Goal: Task Accomplishment & Management: Complete application form

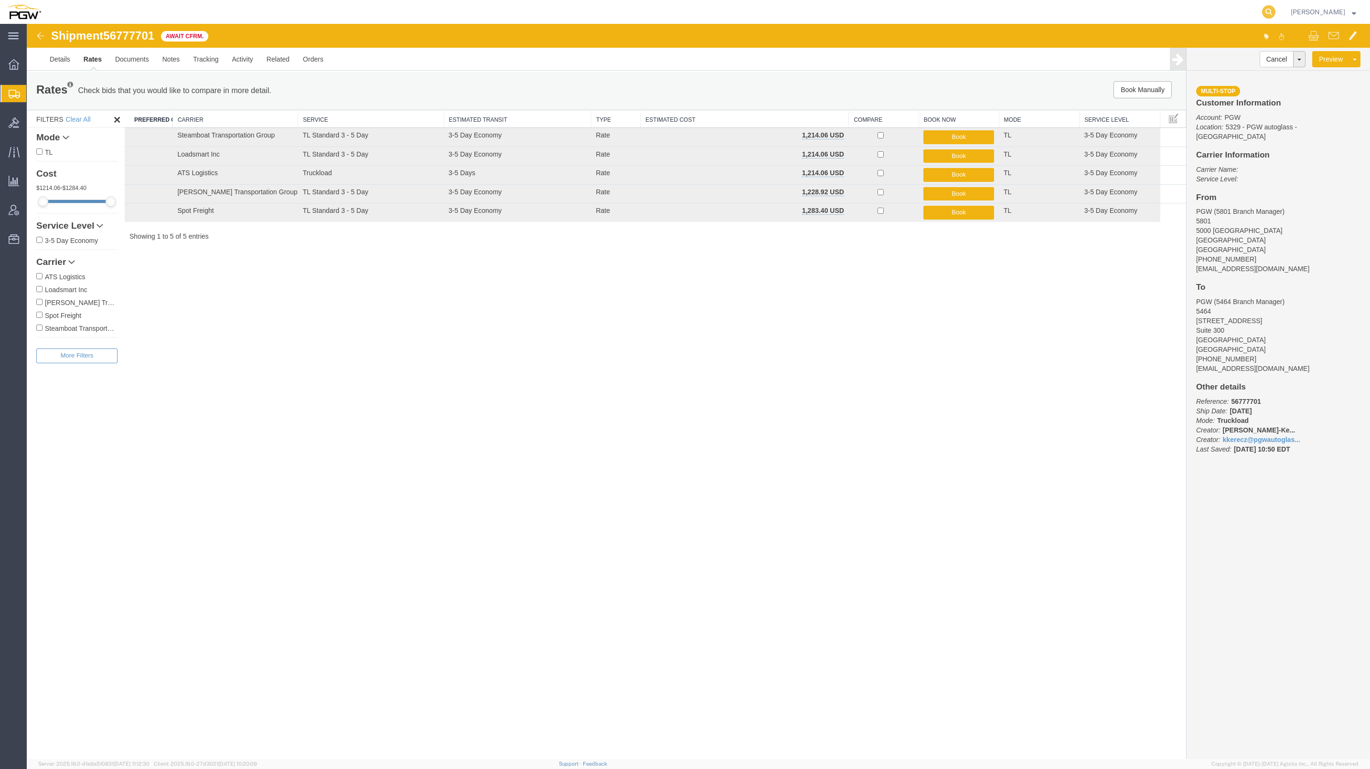
click at [1262, 12] on icon at bounding box center [1268, 11] width 13 height 13
paste input "56761538"
type input "56761538"
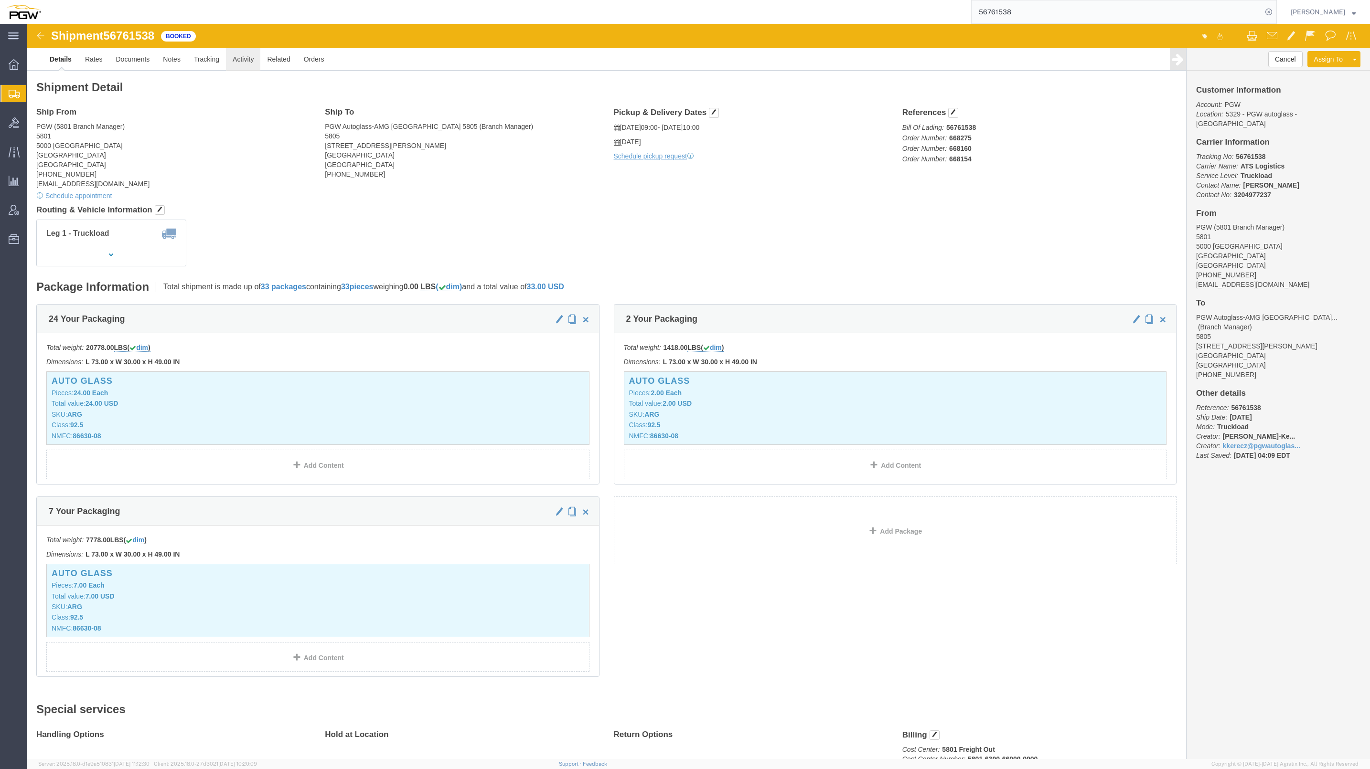
click link "Activity"
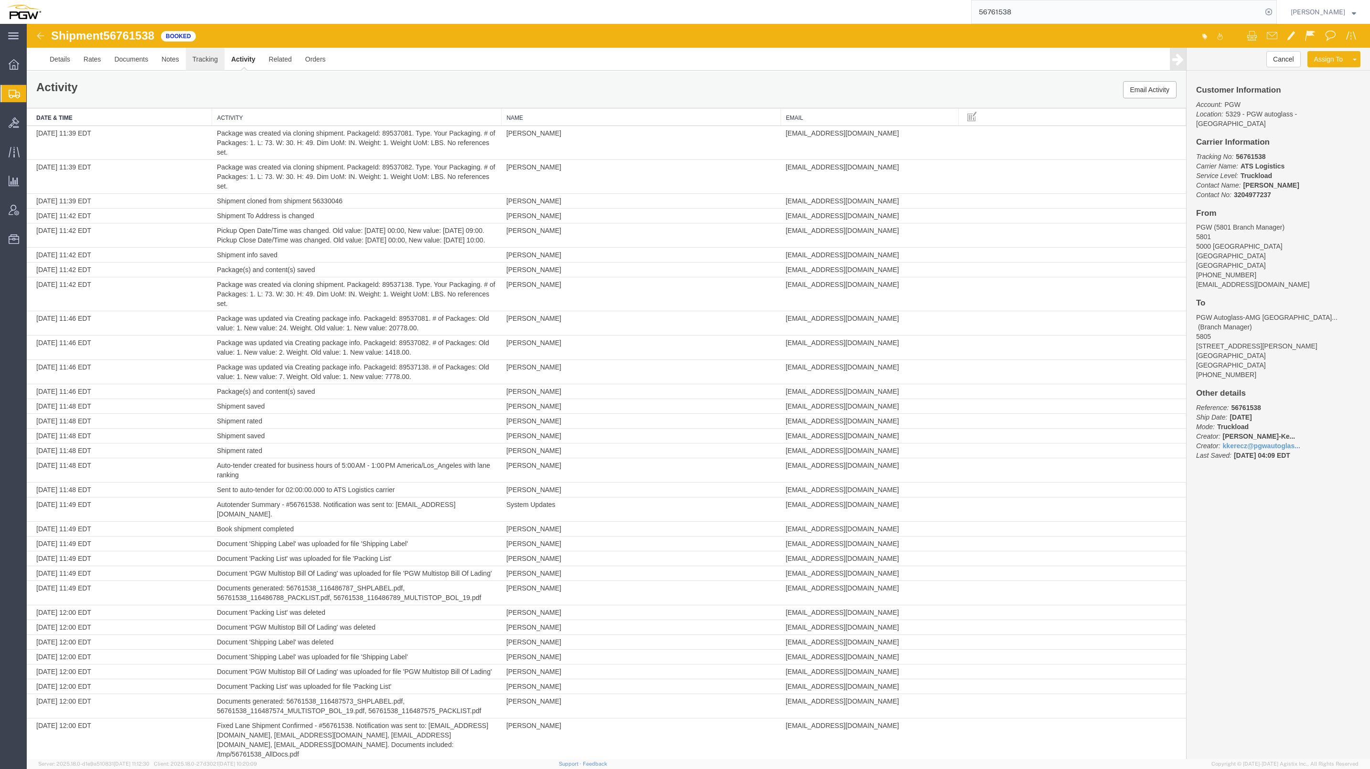
click at [211, 65] on link "Tracking" at bounding box center [205, 59] width 39 height 23
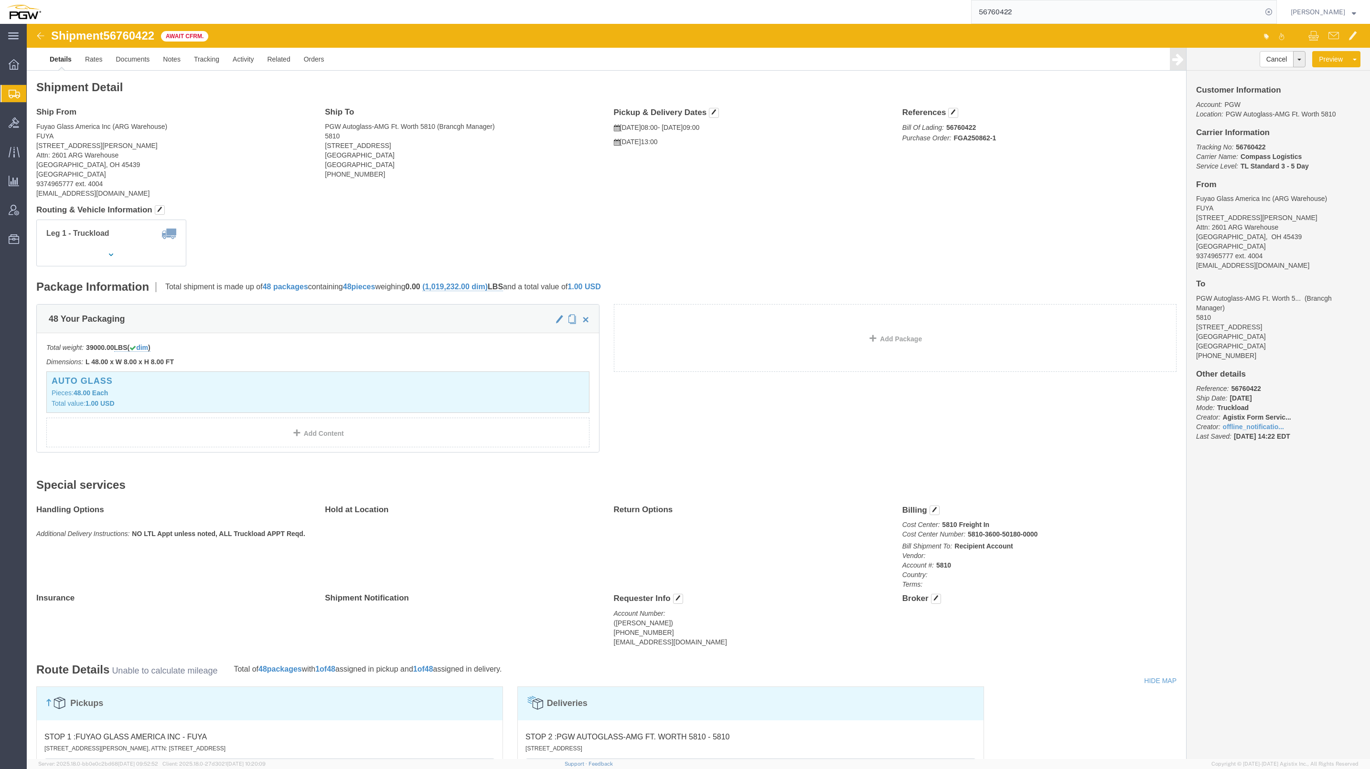
click at [0, 0] on span "Create from Template" at bounding box center [0, 0] width 0 height 0
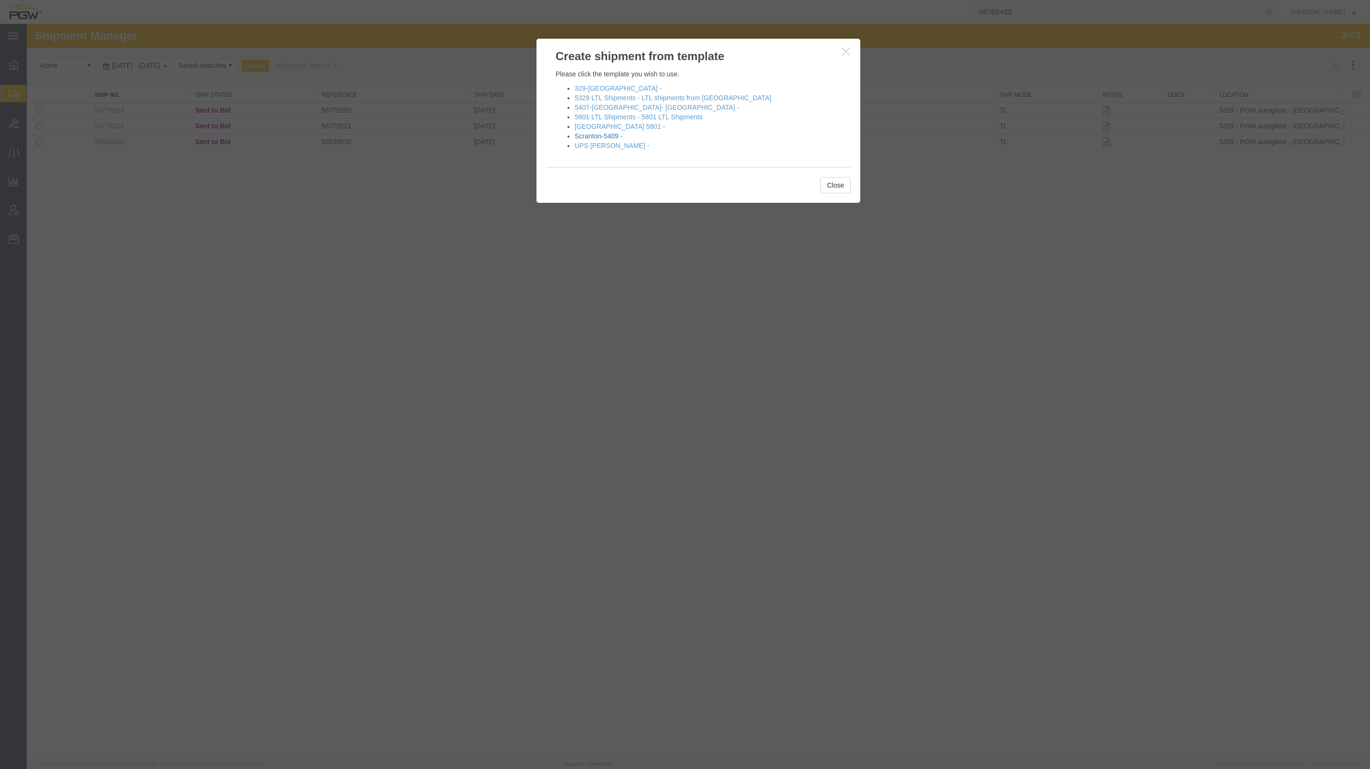
click at [599, 136] on link "Scranton-5409 -" at bounding box center [599, 136] width 48 height 8
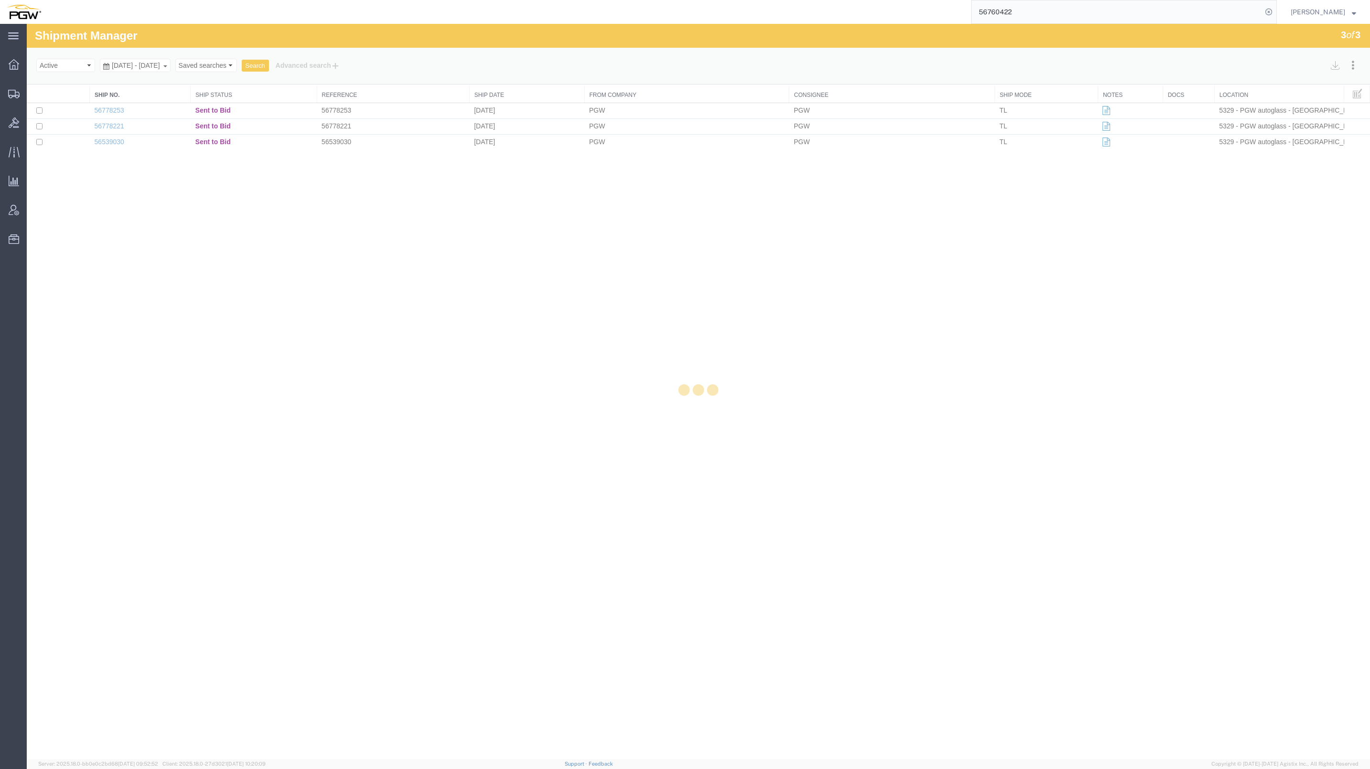
select select "61931"
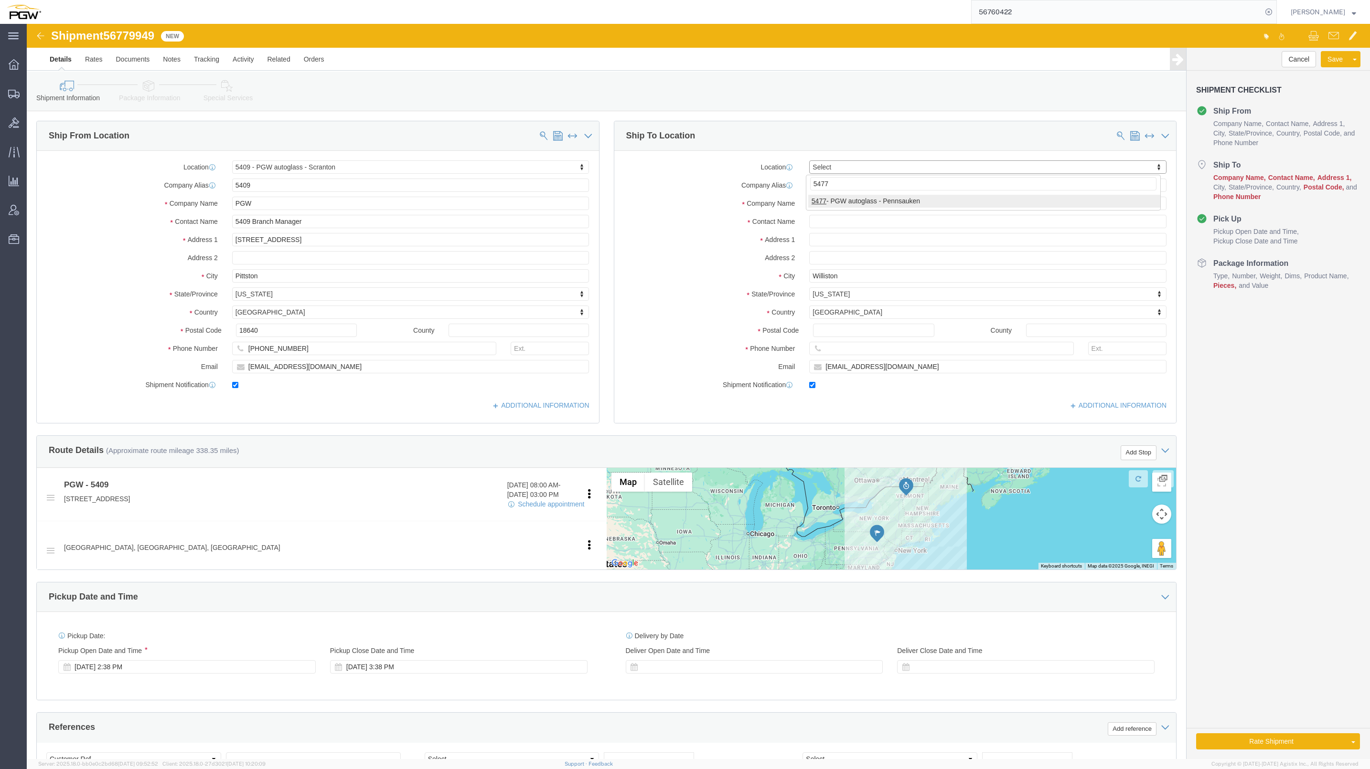
type input "5477"
select select "28313"
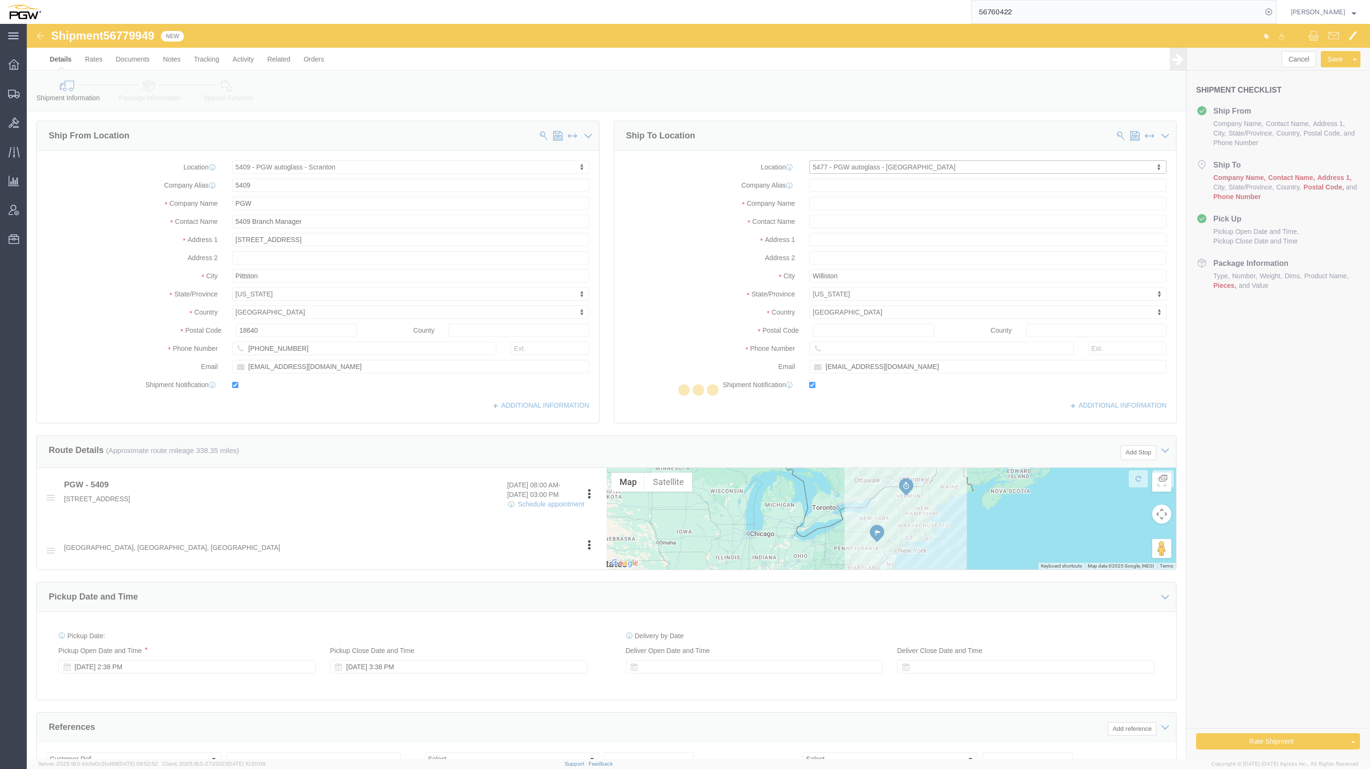
type input "5477"
type input "PGW"
type input "5477 Branch Manager"
type input "[STREET_ADDRESS][PERSON_NAME]"
type input "Cinnaminson"
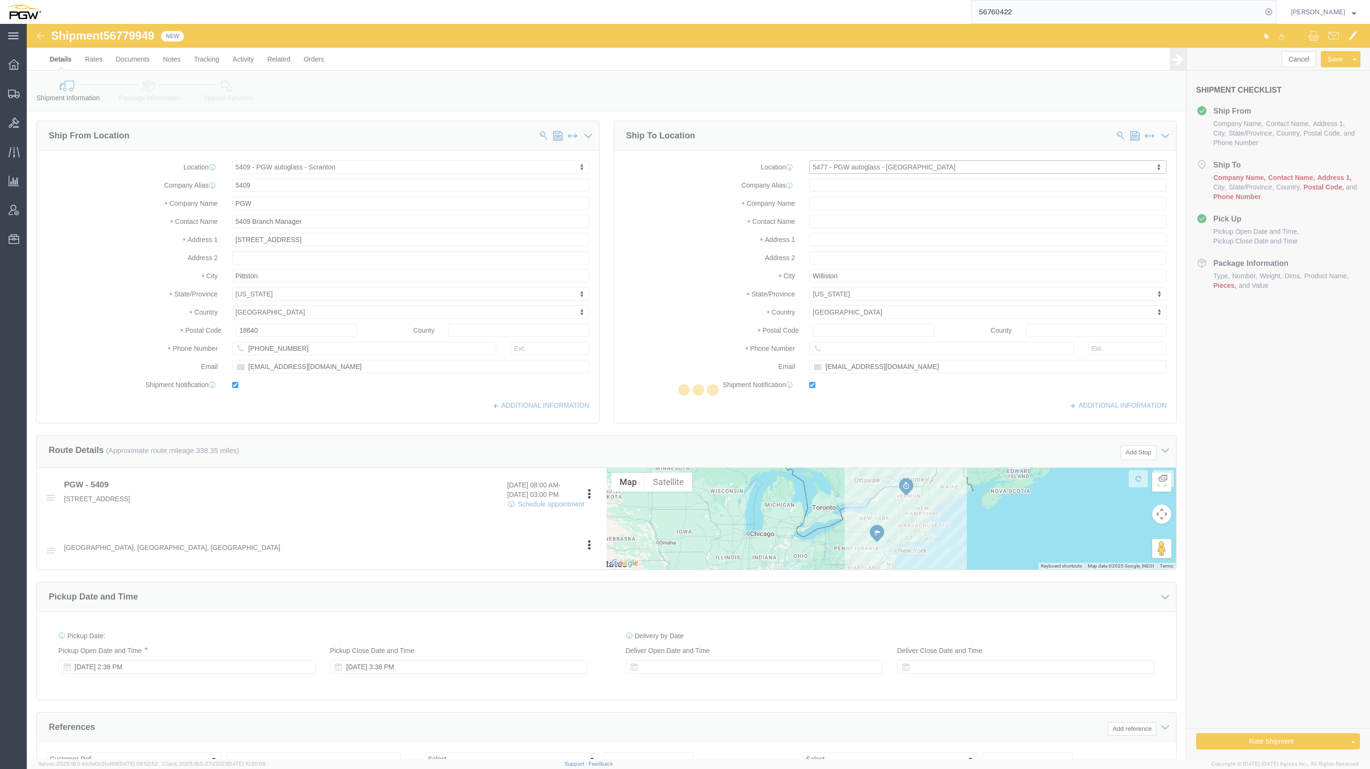
type input "08077"
type input "[PHONE_NUMBER]"
type input "[EMAIL_ADDRESS][DOMAIN_NAME]"
select select "NJ"
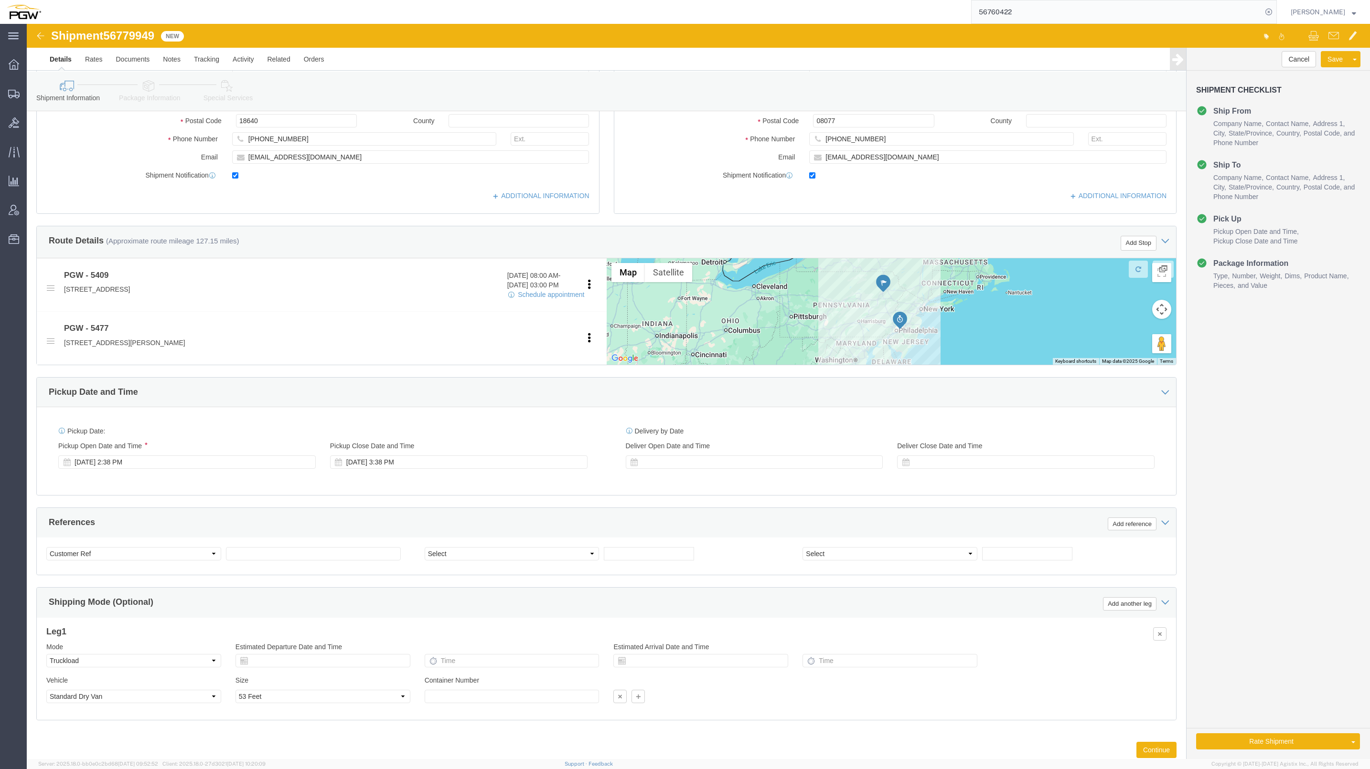
scroll to position [243, 0]
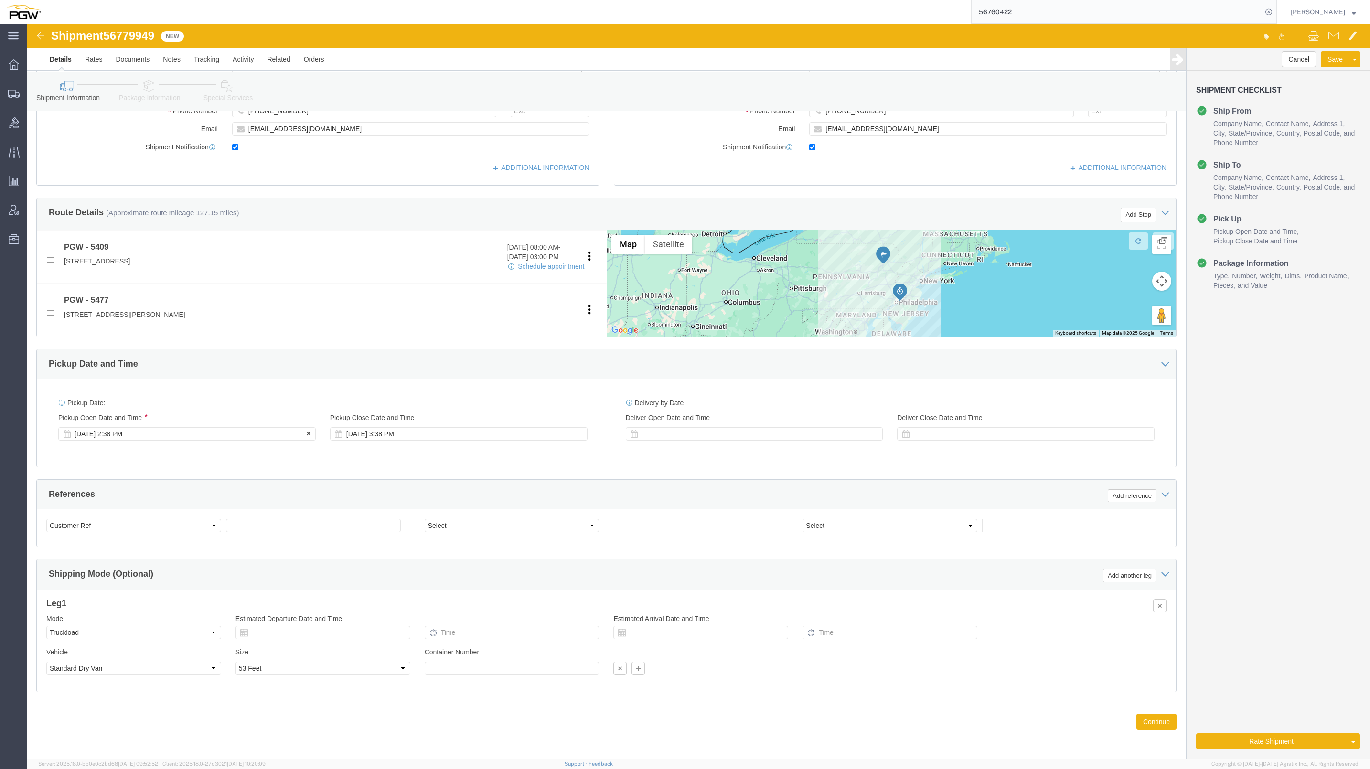
click div "[DATE] 2:38 PM"
click div "Open Time 2:38 PM"
click input "2:38 PM"
type input "8:00 AM"
click button "Apply"
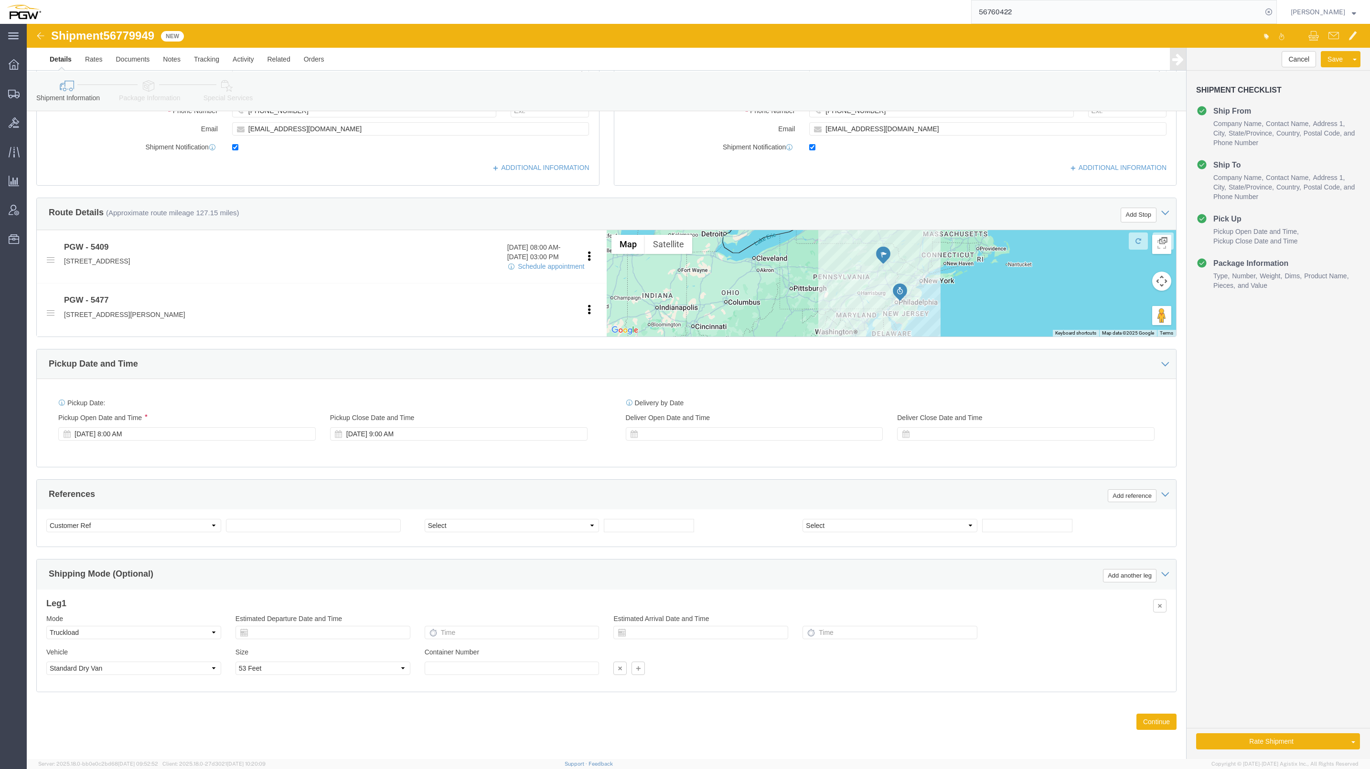
click div "Leg 1 Mode Select Air Less than Truckload Multi-Leg Ocean Freight Rail Small Pa…"
click span "56779949"
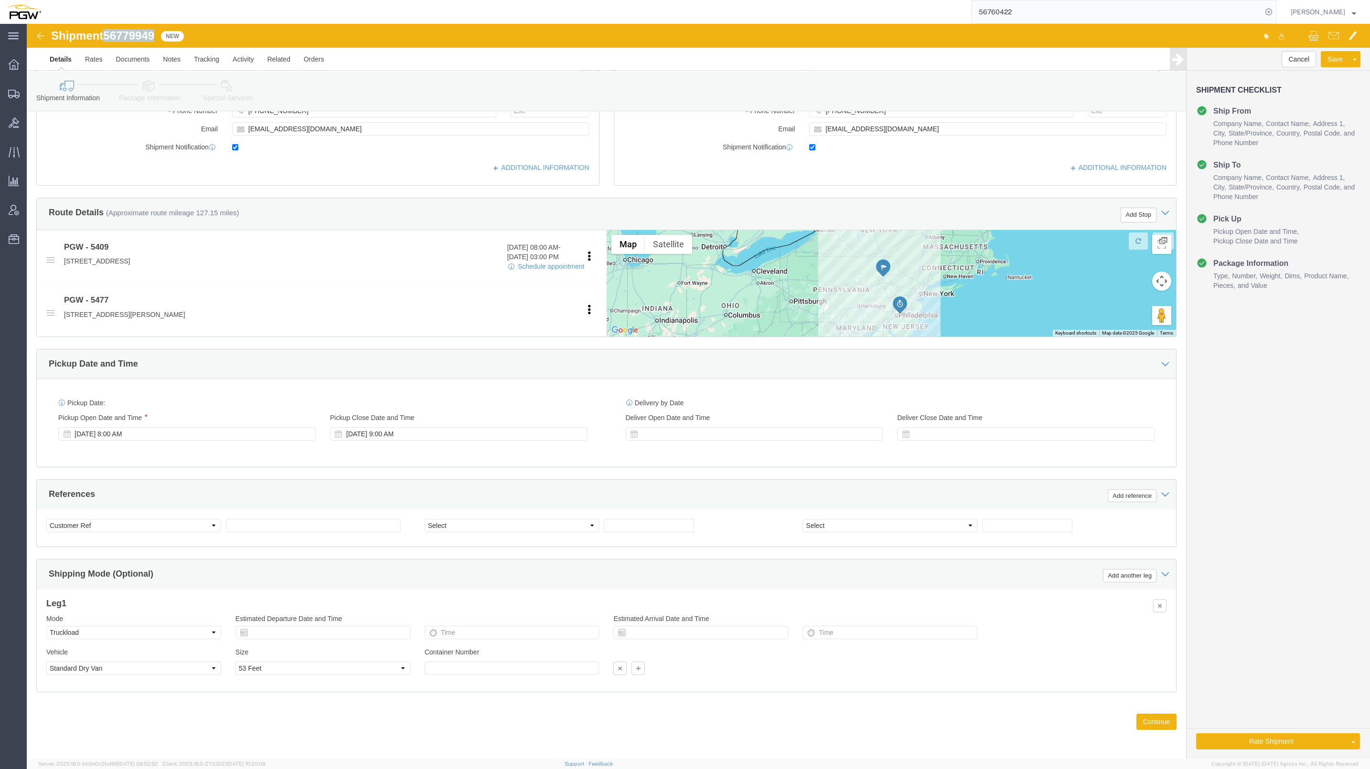
click span "56779949"
copy span "56779949"
click input "text"
paste input "56779949"
type input "56779949"
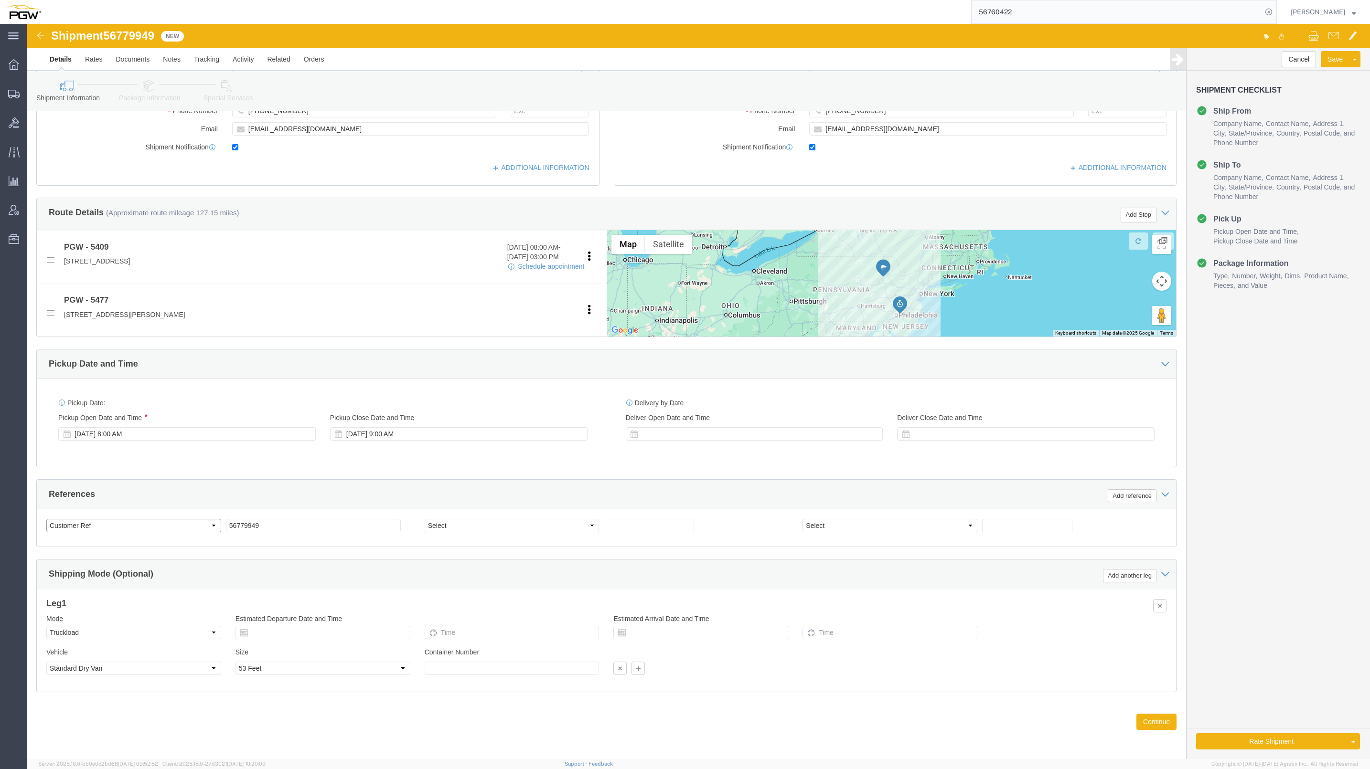
click select "Select Account Type Activity ID Airline Appointment Number ASN Batch Request # …"
select select "BOL"
click select "Select Account Type Activity ID Airline Appointment Number ASN Batch Request # …"
click div "Select Account Type Activity ID Airline Appointment Number ASN Batch Request # …"
click select "Select Account Type Activity ID Airline Appointment Number ASN Batch Request # …"
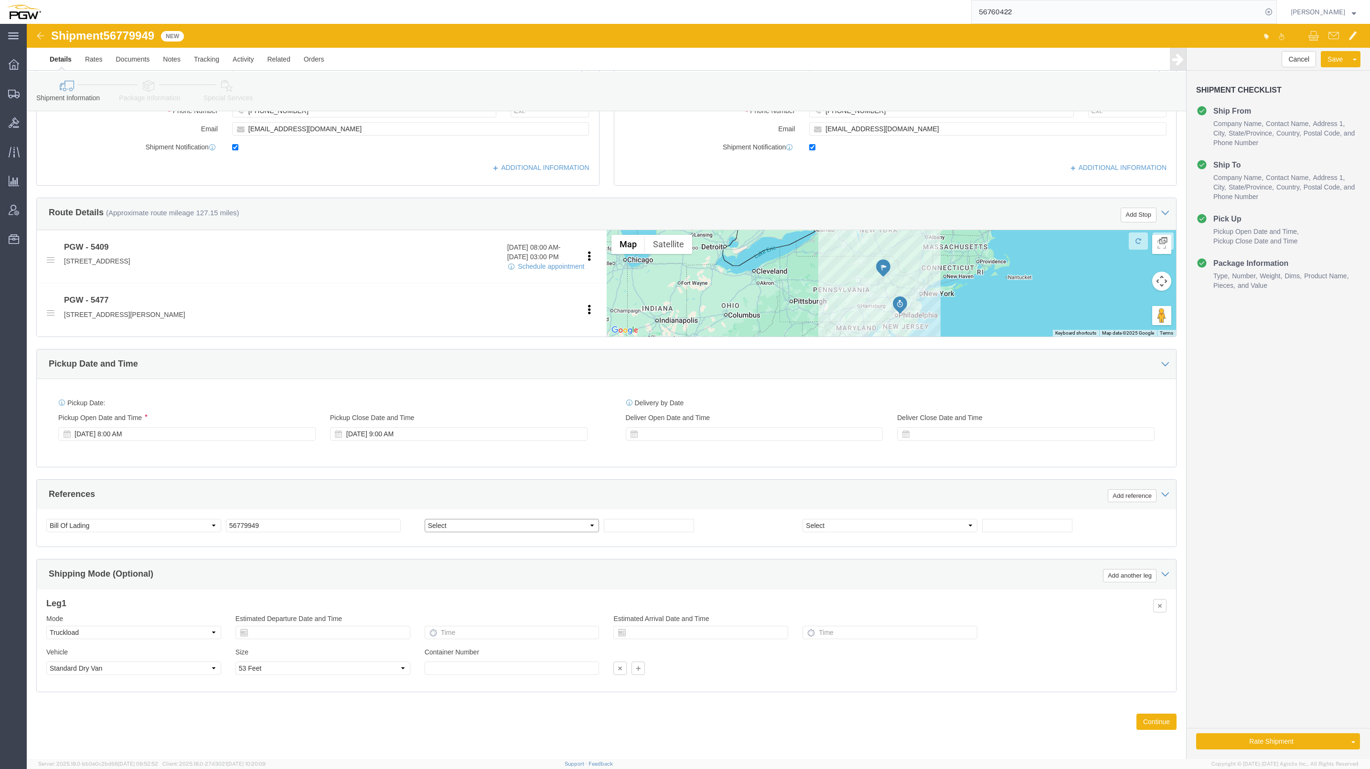
select select "ORDERNUM"
click select "Select Account Type Activity ID Airline Appointment Number ASN Batch Request # …"
click input "text"
paste input "668353"
type input "668353"
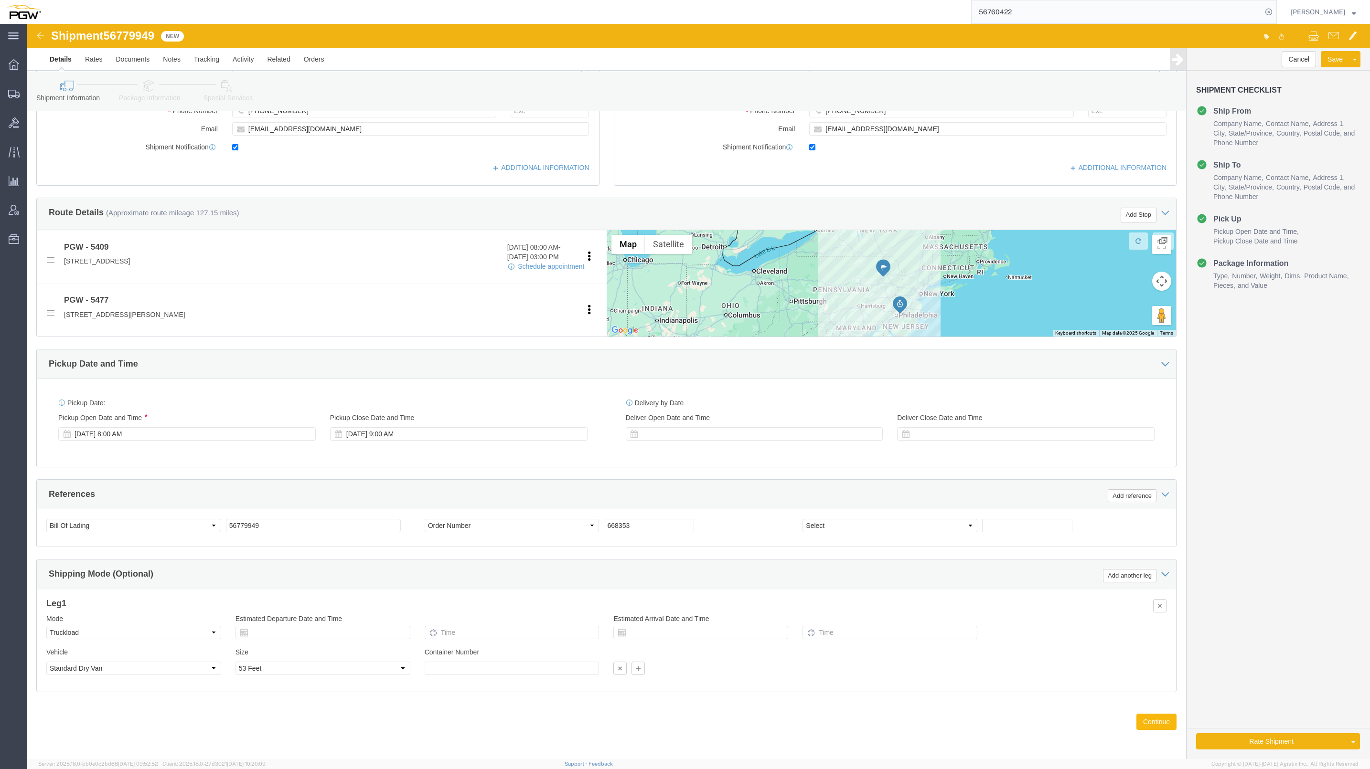
click button "Continue"
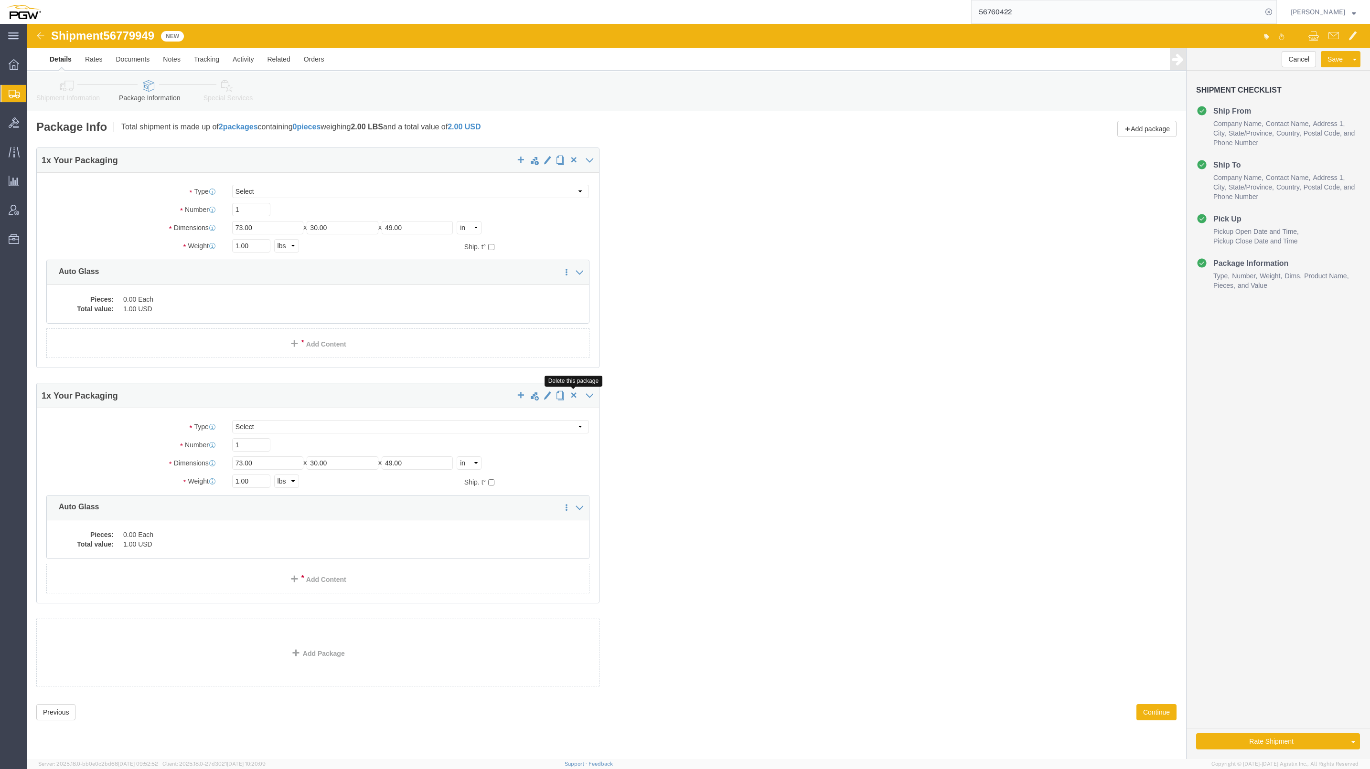
click span "button"
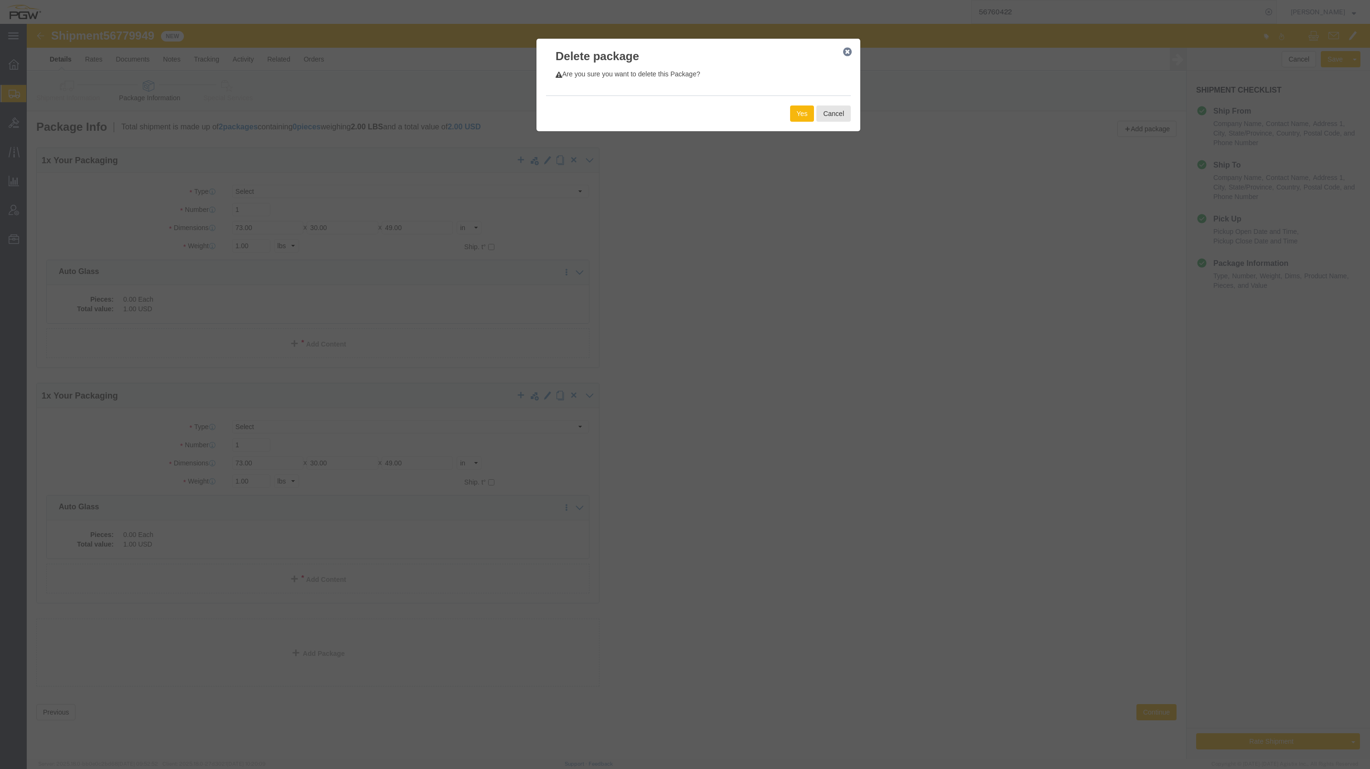
click button "Yes"
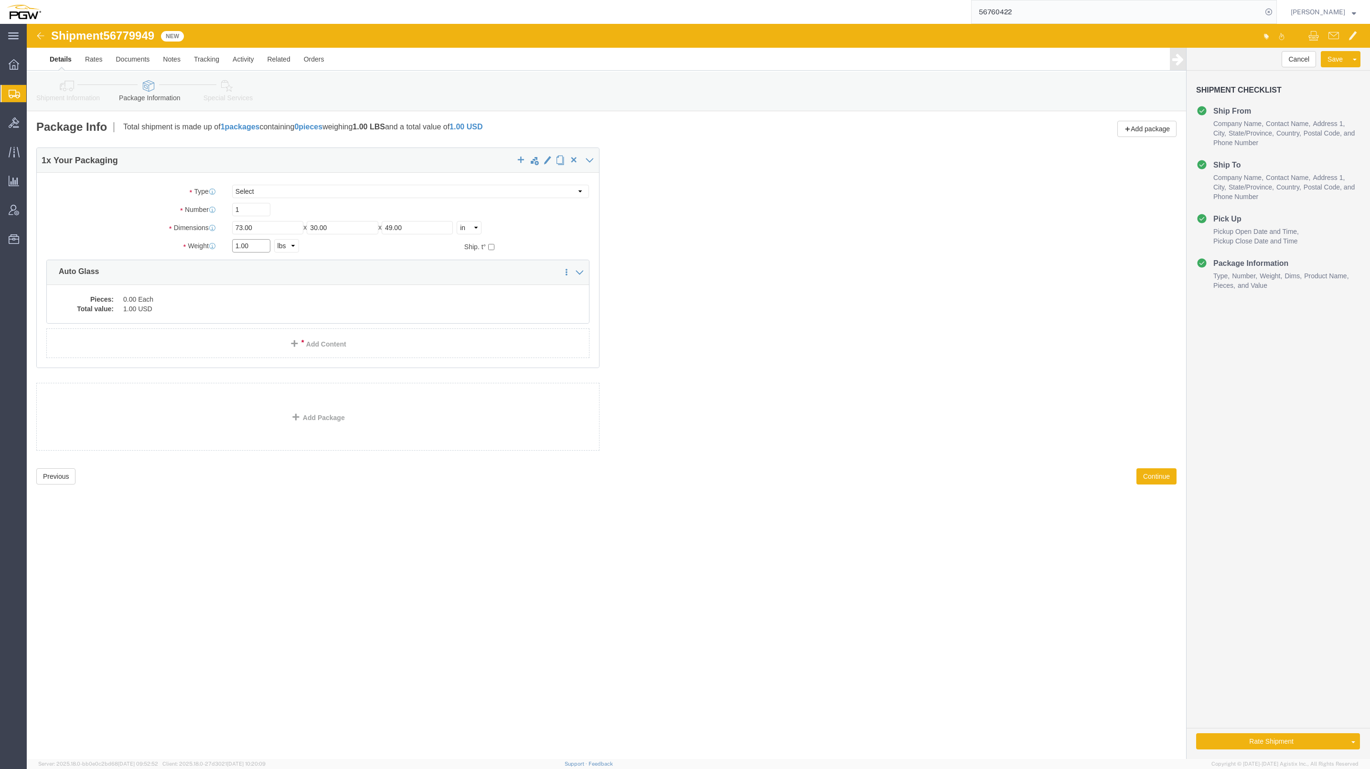
drag, startPoint x: 213, startPoint y: 223, endPoint x: 200, endPoint y: 217, distance: 13.9
click div "1.00 Select kgs lbs"
paste input "35428"
type input "35428.00"
drag, startPoint x: 216, startPoint y: 186, endPoint x: 195, endPoint y: 178, distance: 21.9
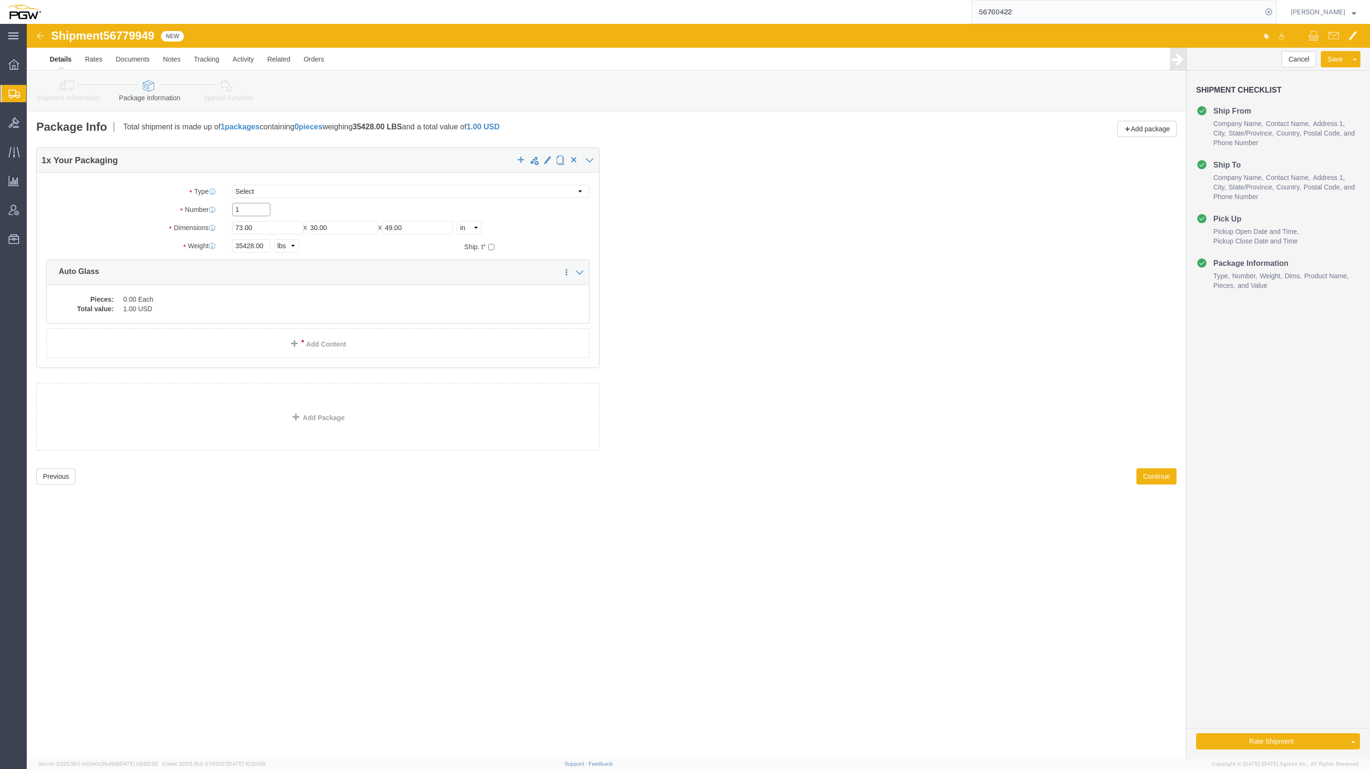
click div "Package Type Select Bale(s) Basket(s) Bolt(s) Bottle(s) Buckets Bulk Bundle(s) …"
type input "44"
click dd "0.00 Each"
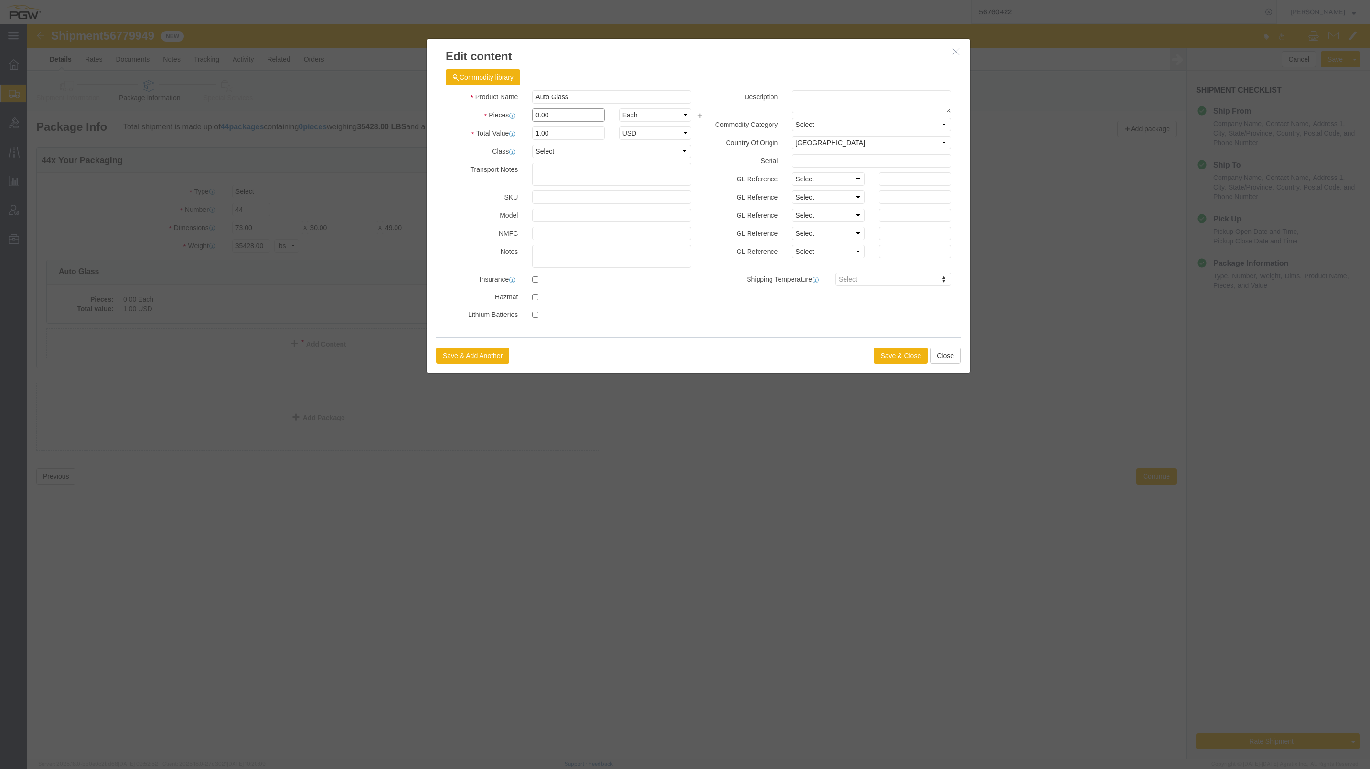
drag, startPoint x: 512, startPoint y: 89, endPoint x: 502, endPoint y: 88, distance: 10.6
click div "0.00"
click input "0.00"
type input "44.00"
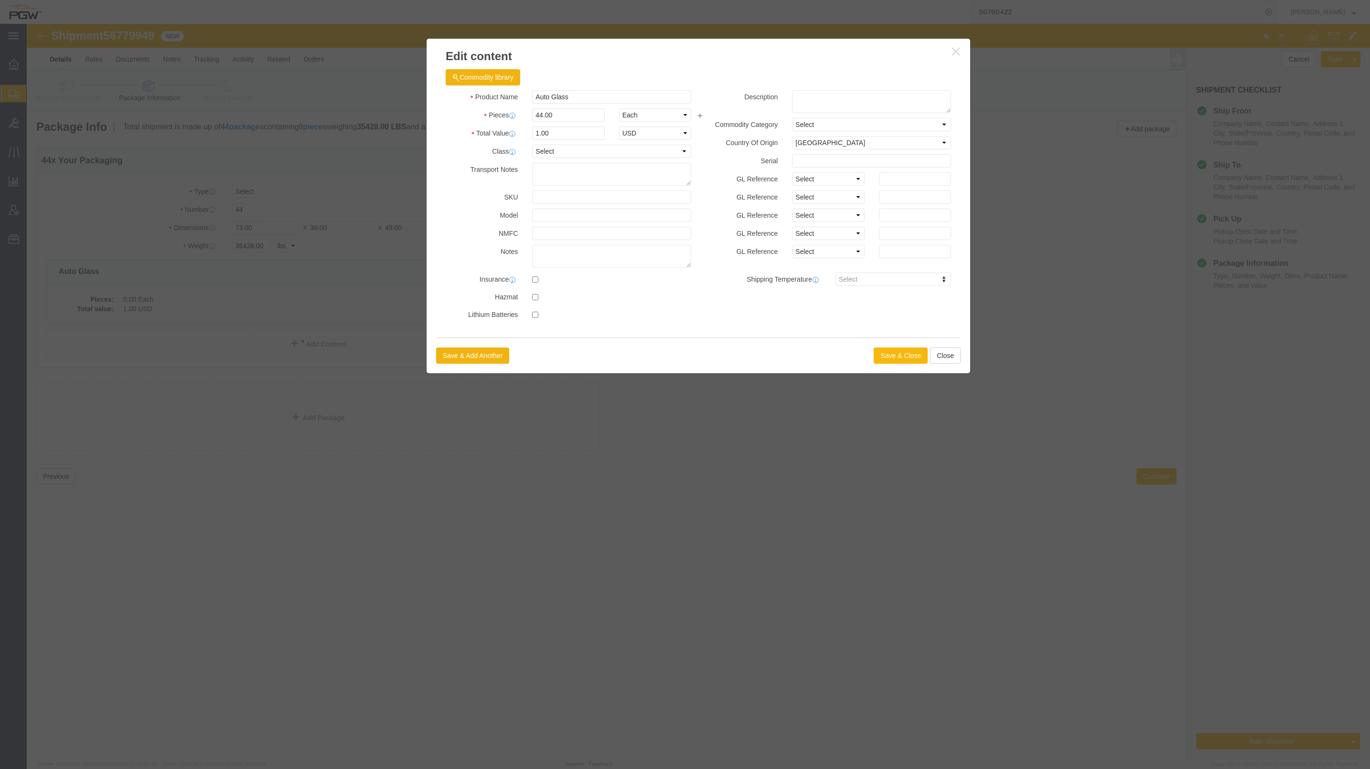
type input "44"
click button "Save & Close"
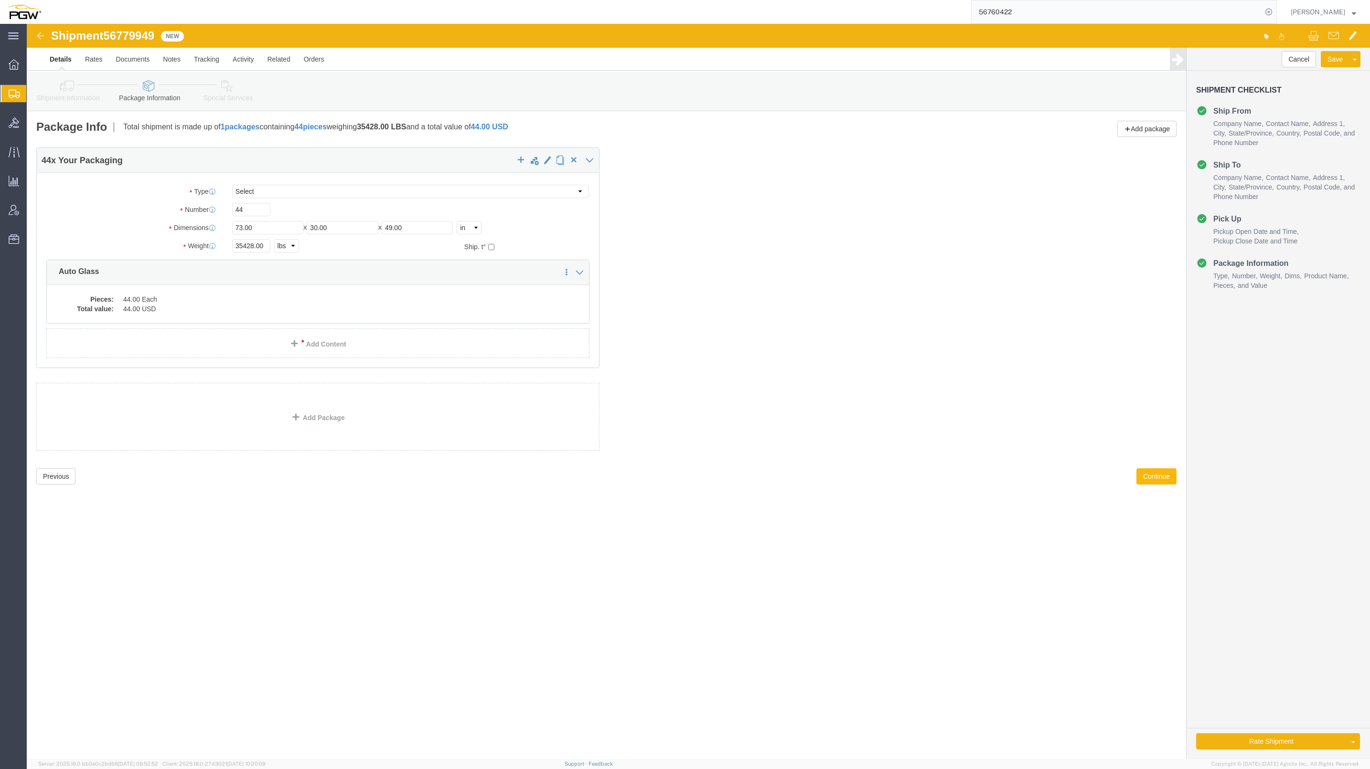
click button "Continue"
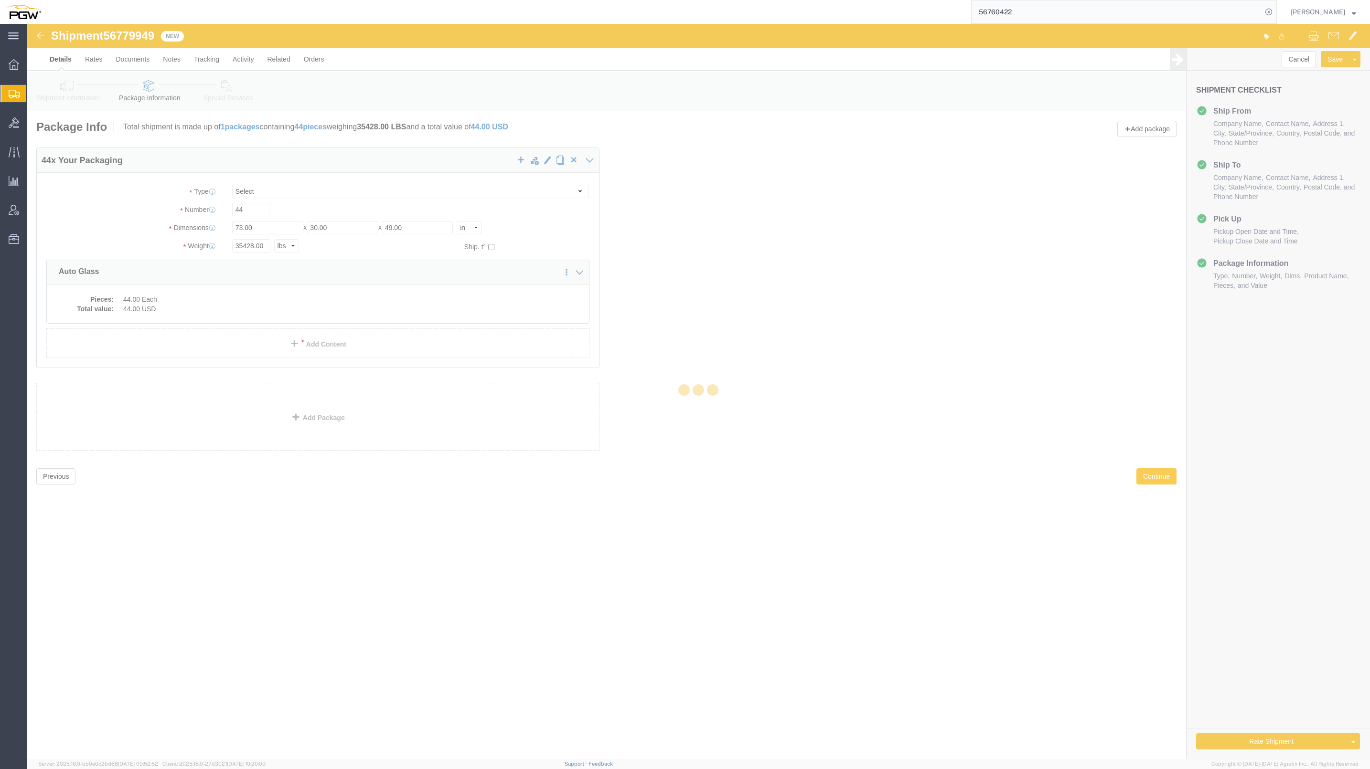
select select
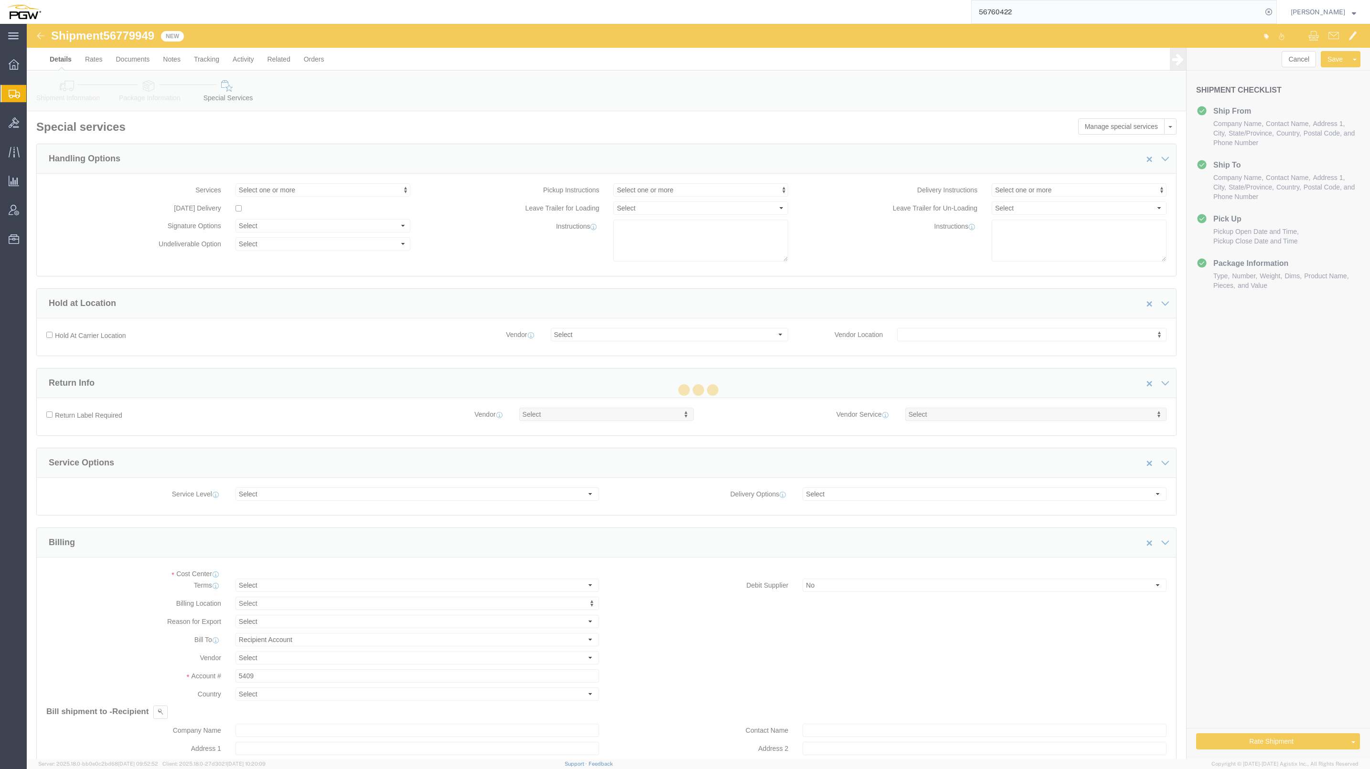
select select "COSTCENTER"
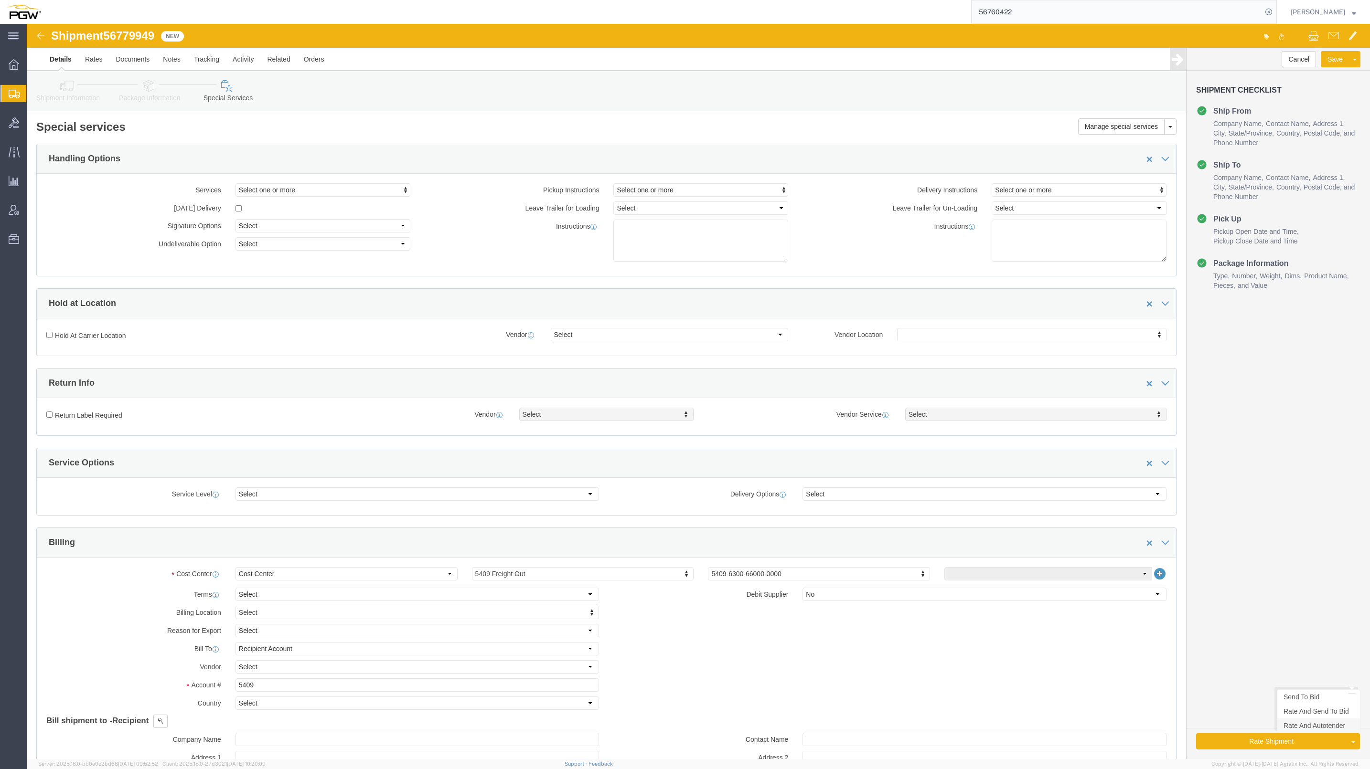
click link "Rate And Autotender"
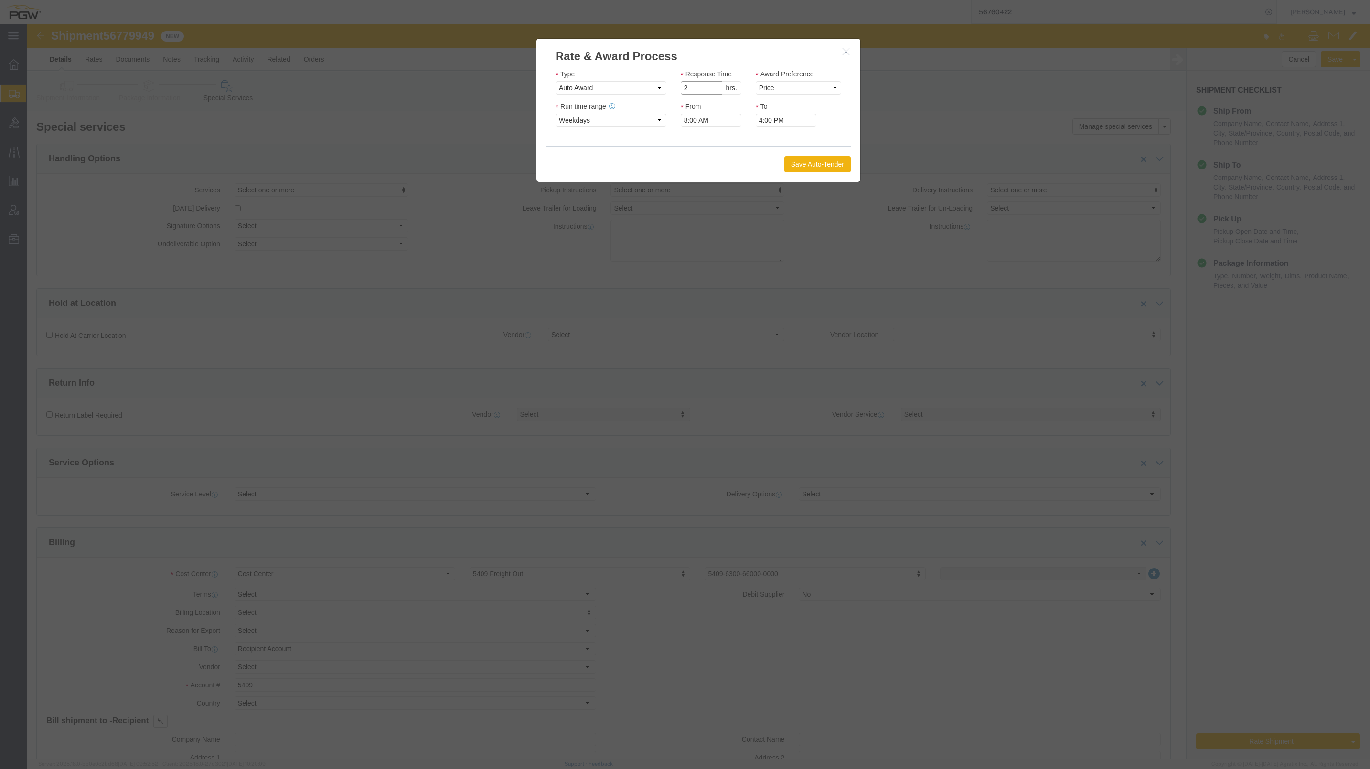
type input "2"
click input "2"
click select "Price Carrier Rank"
select select "LANE_RANK"
click select "Price Carrier Rank"
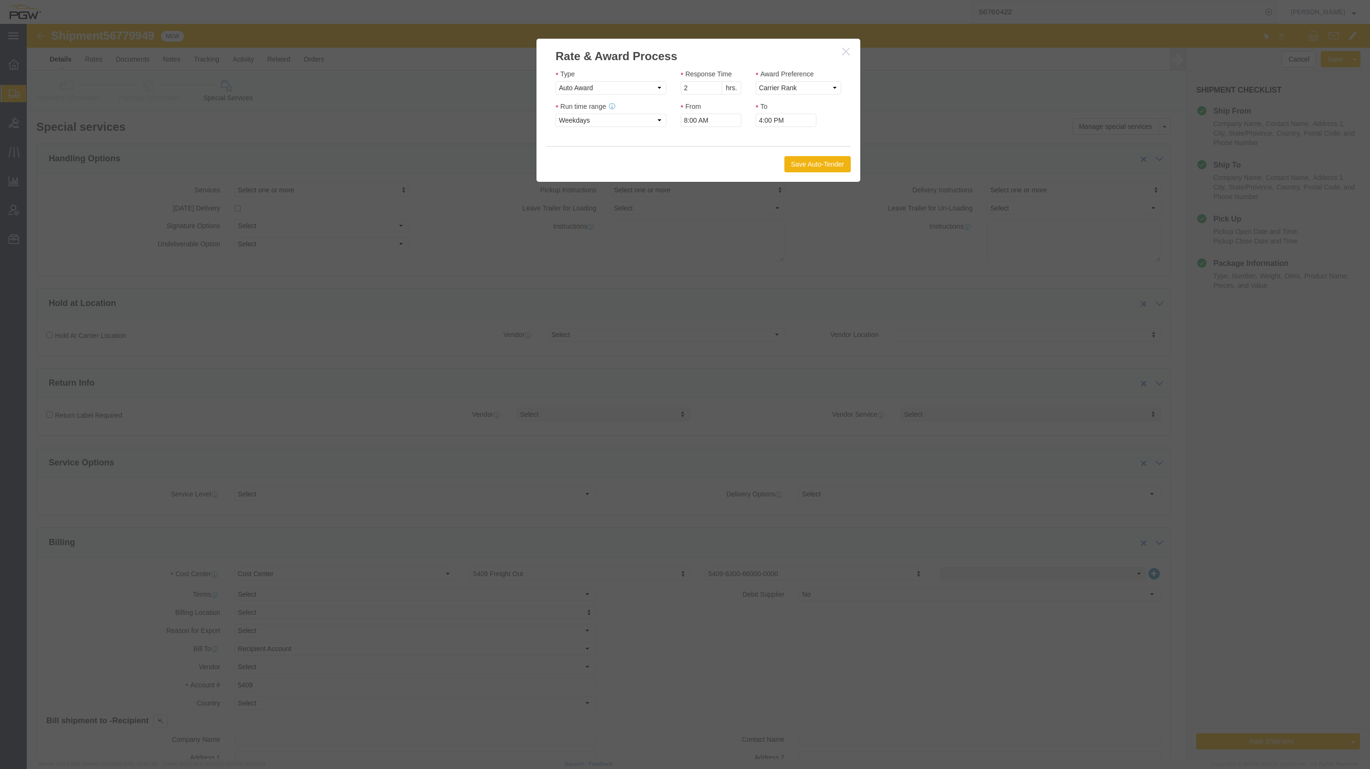
click div "Save Auto-Tender"
click button "Save Auto-Tender"
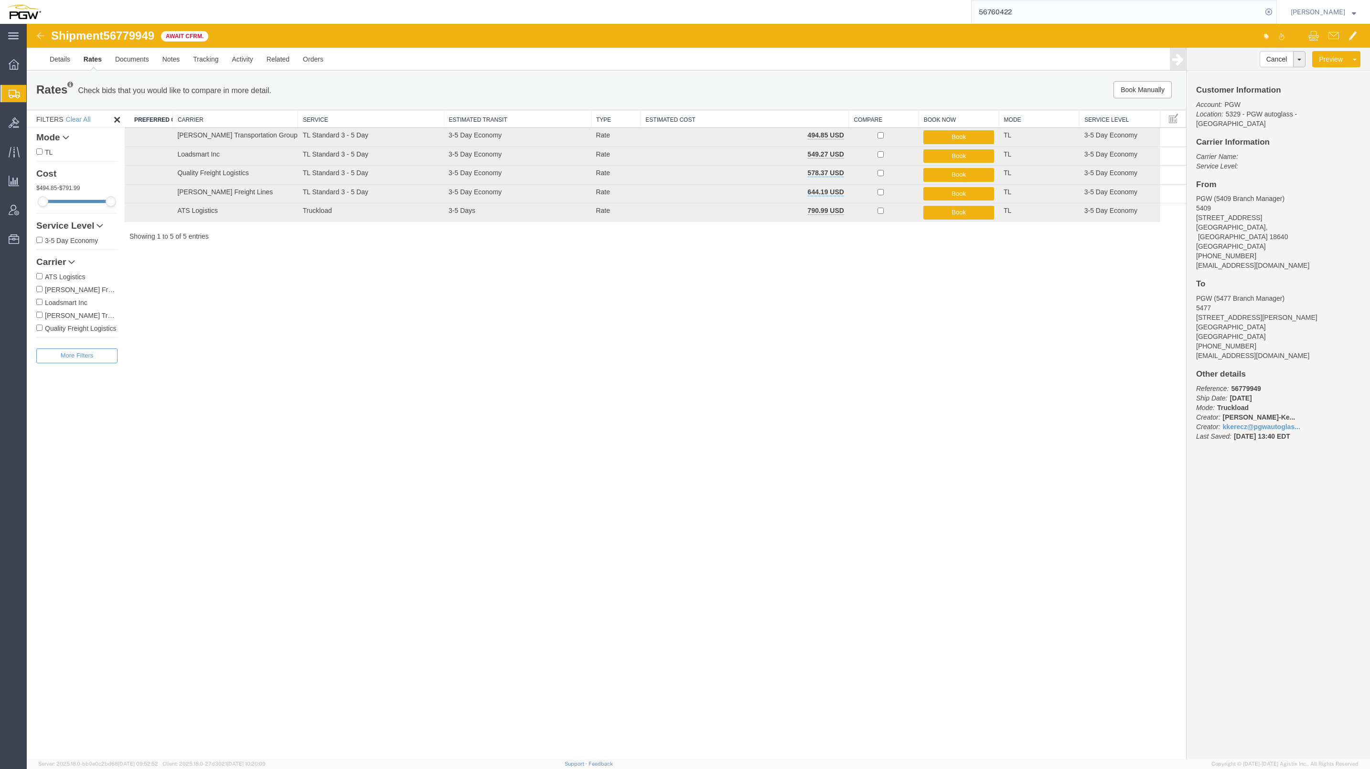
click at [139, 38] on span "56779949" at bounding box center [128, 35] width 51 height 13
copy span "56779949"
click at [61, 57] on link "Details" at bounding box center [60, 59] width 34 height 23
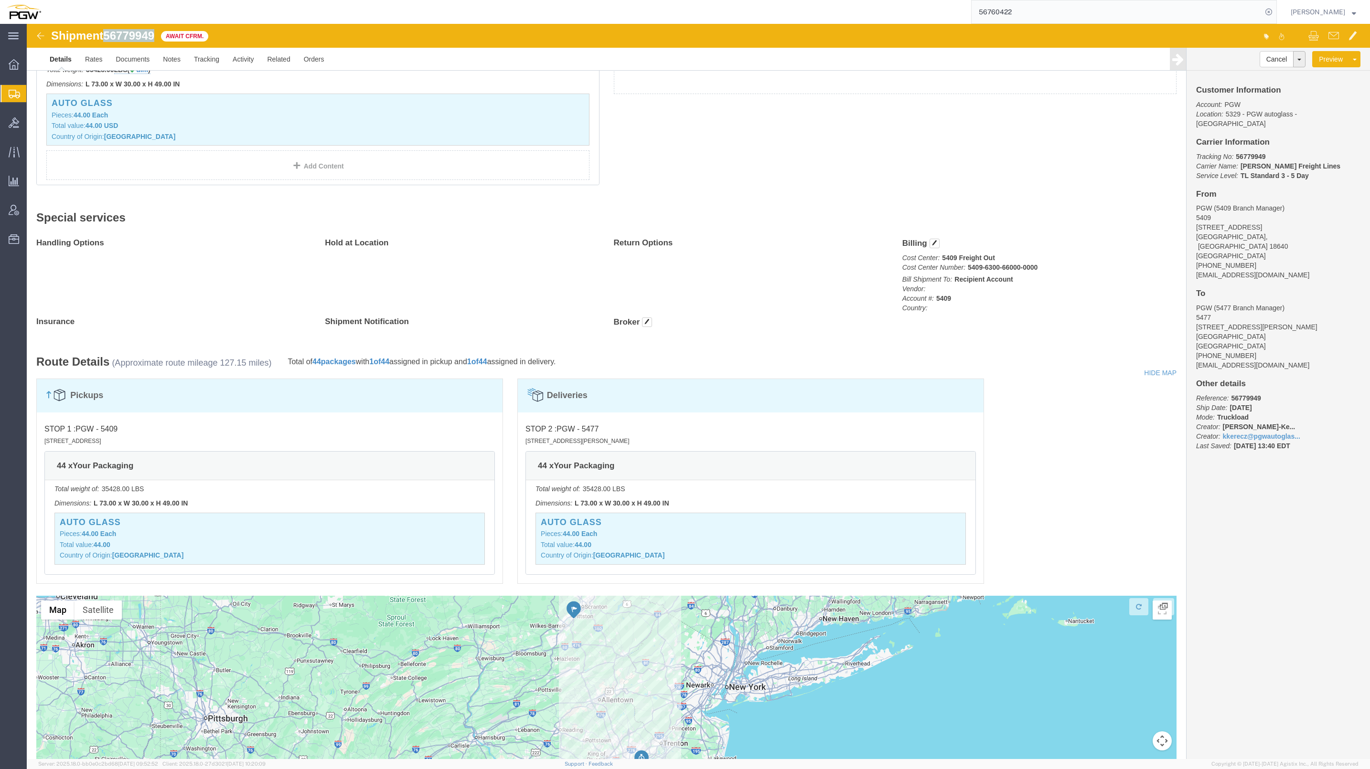
scroll to position [354, 0]
